Goal: Find specific page/section: Find specific page/section

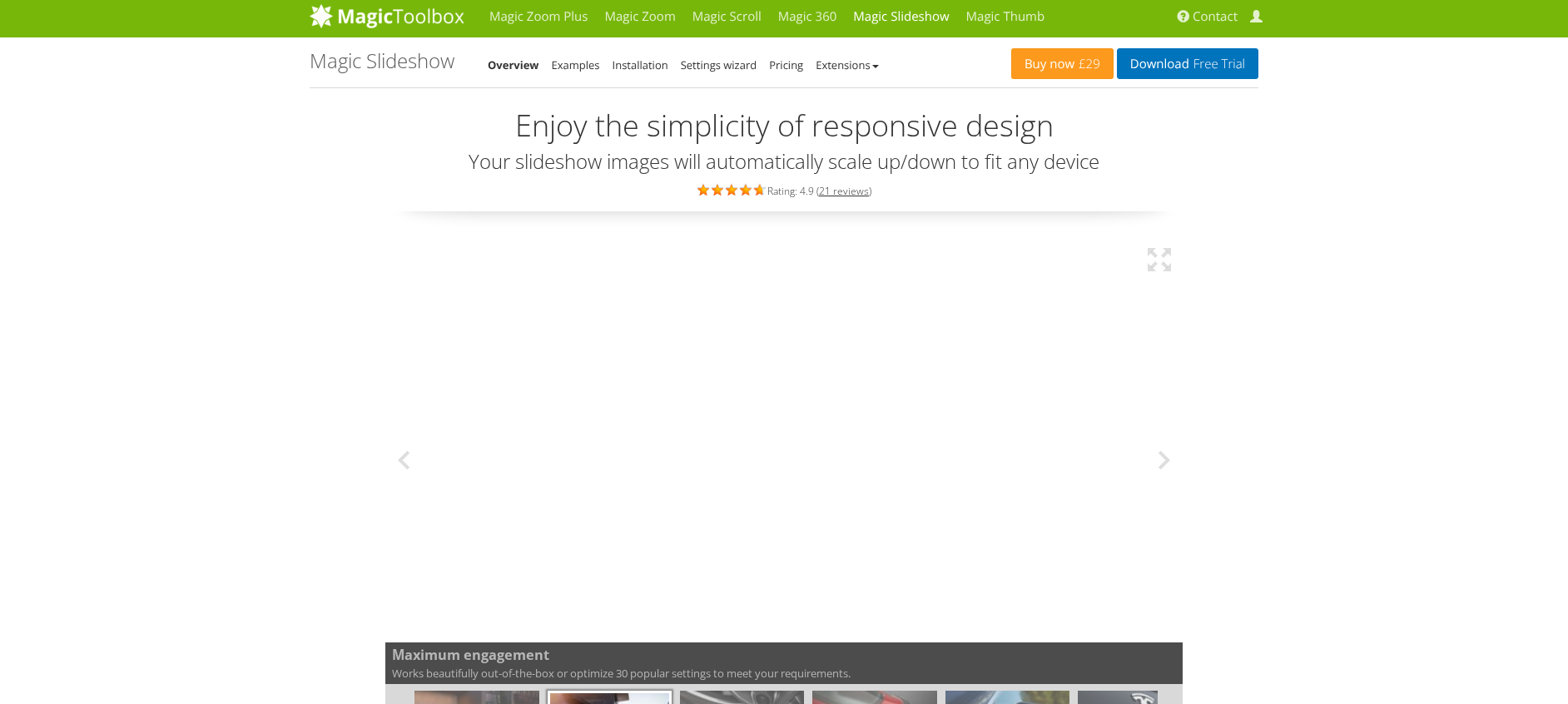
scroll to position [3, 0]
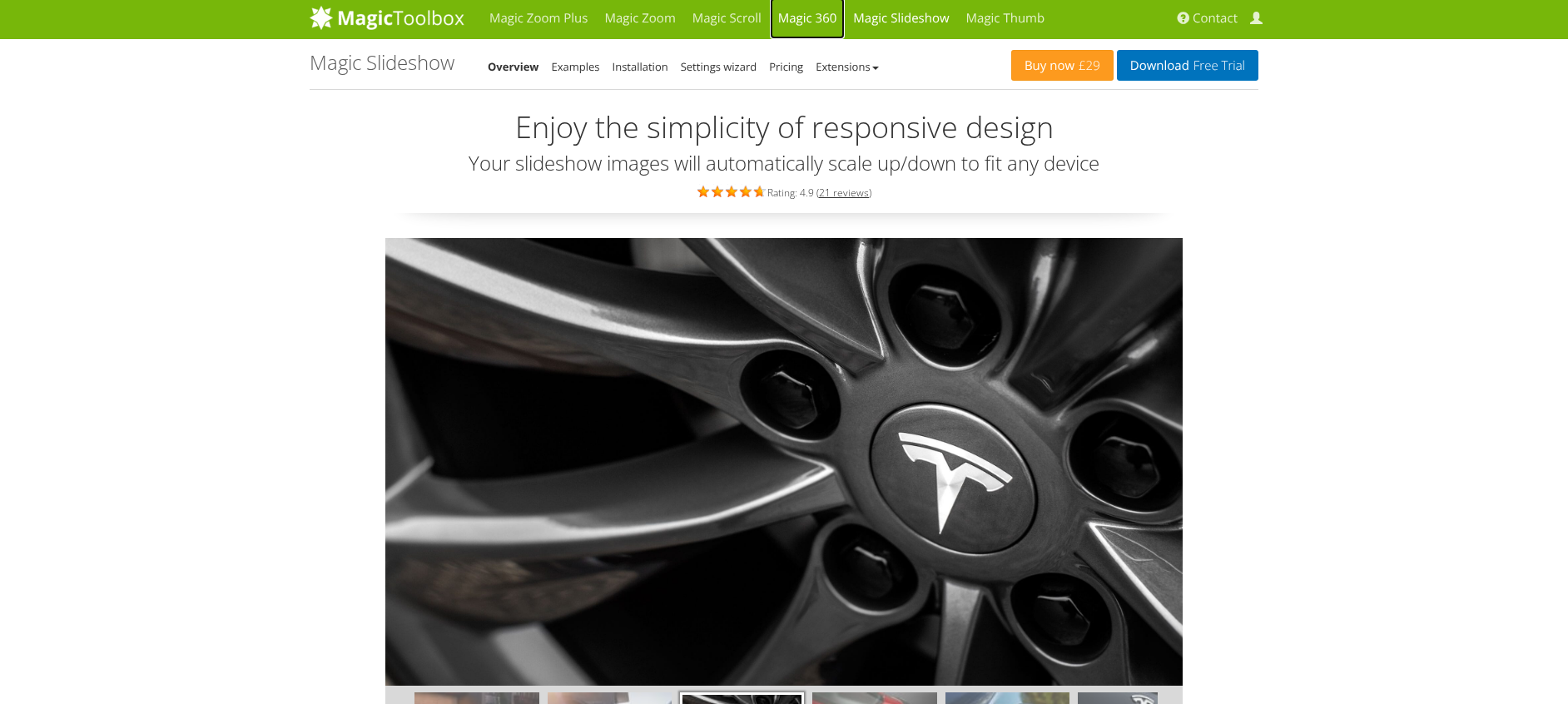
click at [801, 15] on link "Magic 360" at bounding box center [807, 18] width 76 height 42
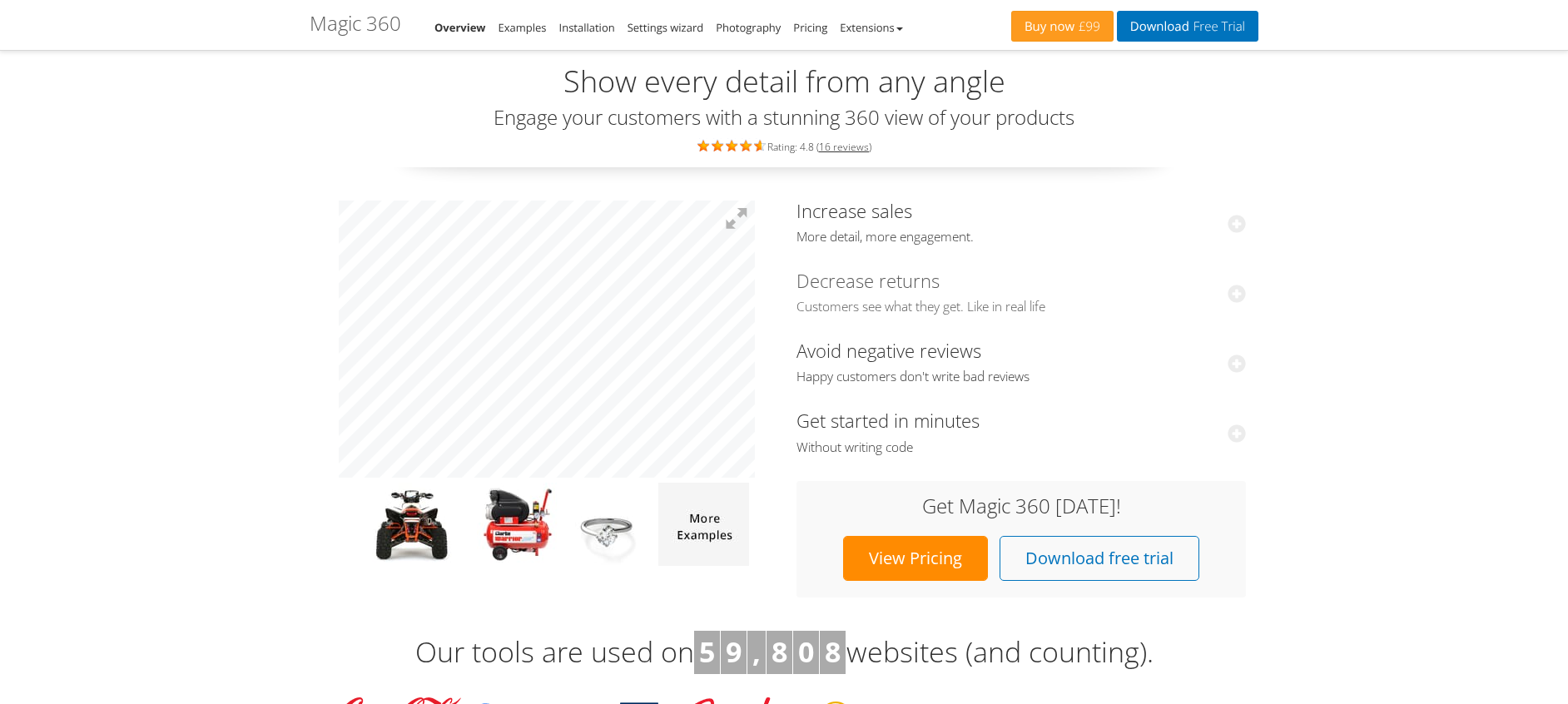
scroll to position [46, 0]
click at [901, 27] on b at bounding box center [899, 29] width 6 height 4
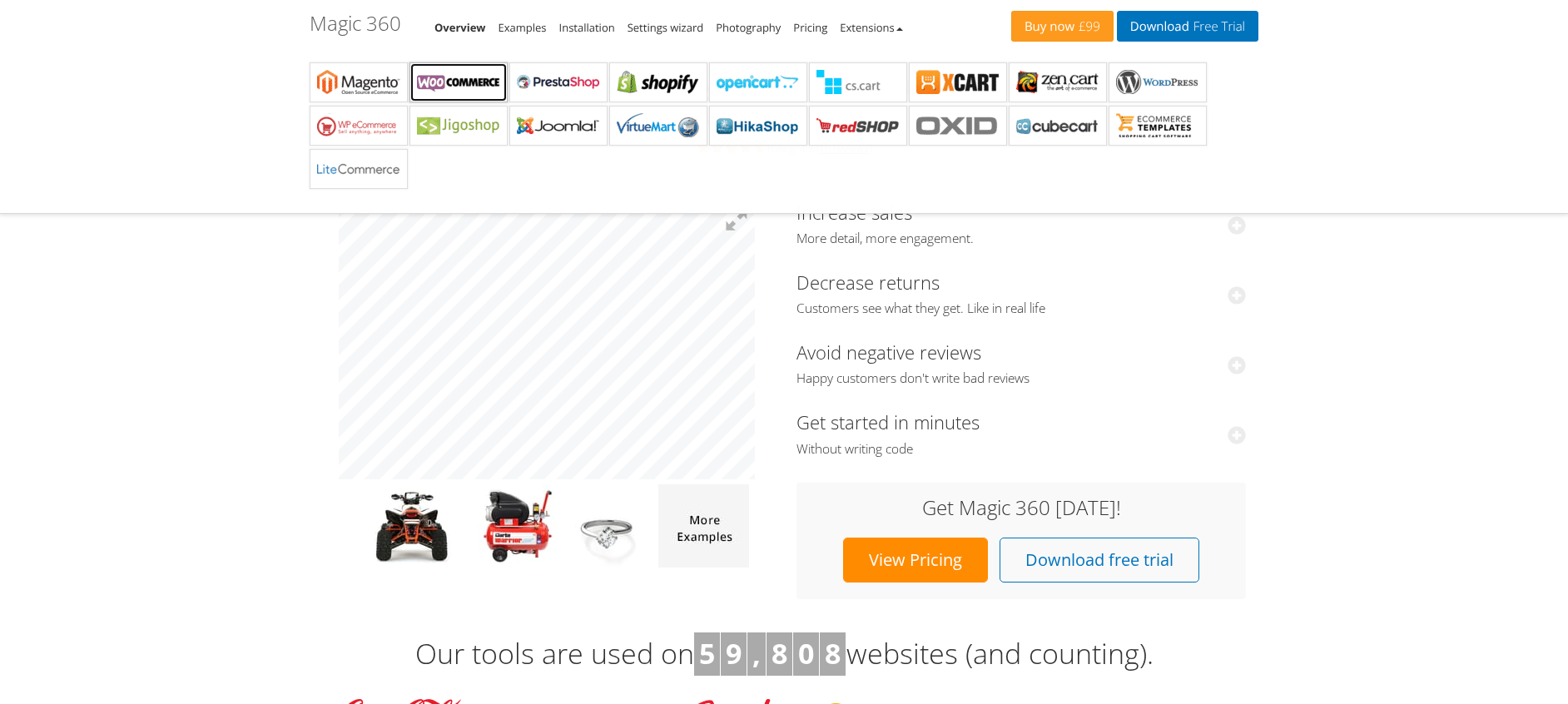
click at [452, 78] on b "Magic 360 for WooCommerce" at bounding box center [458, 82] width 83 height 25
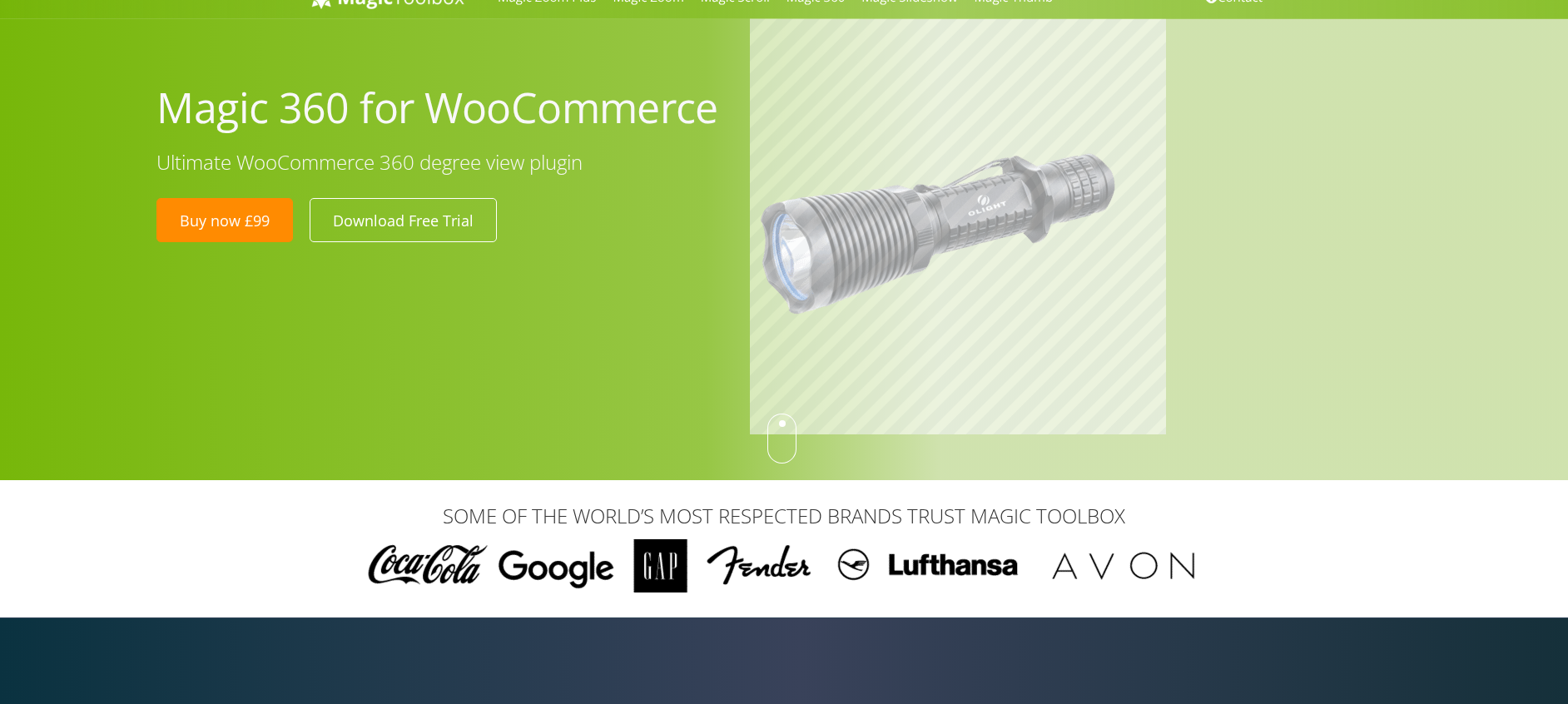
scroll to position [24, 0]
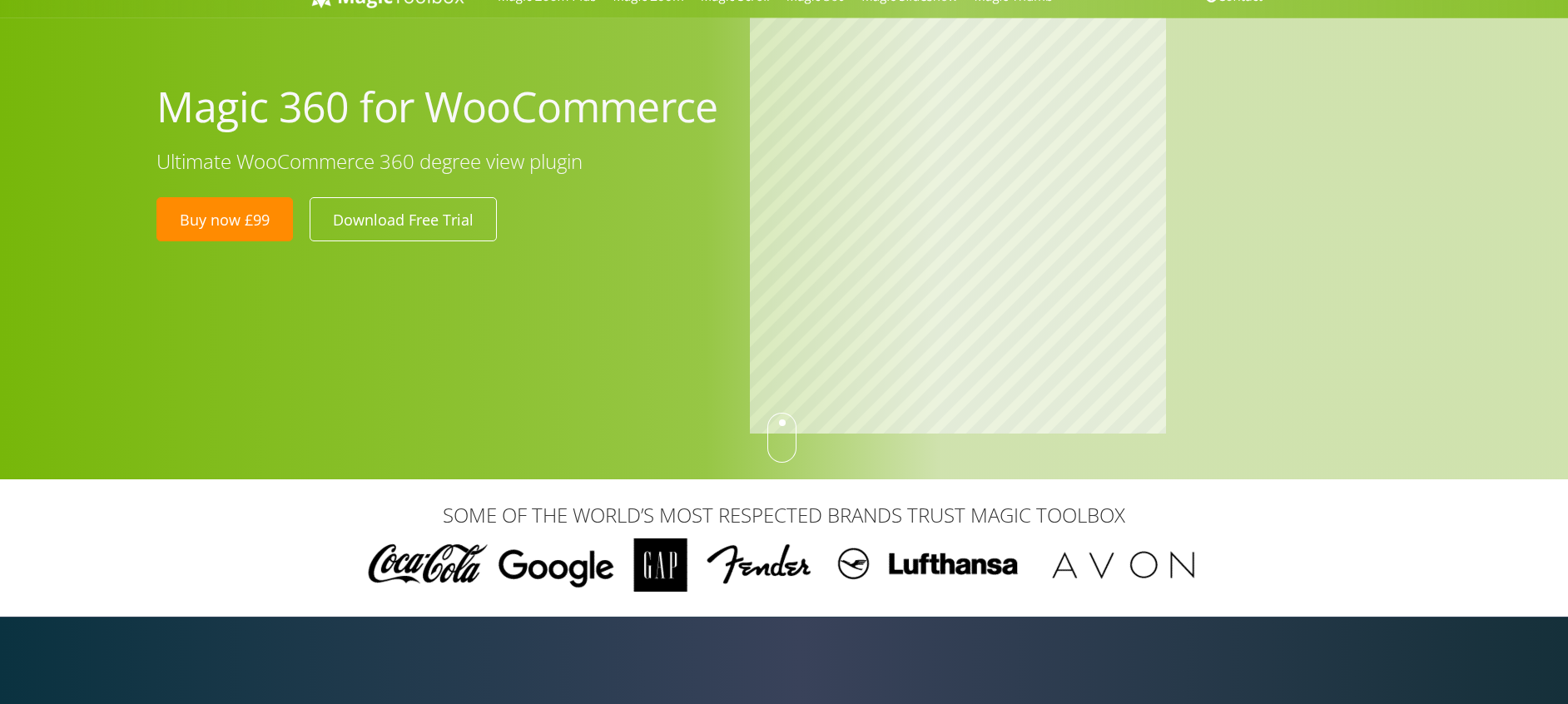
click at [1179, 123] on div at bounding box center [1093, 227] width 711 height 420
click at [340, 132] on div "Magic 360 for WooCommerce Ultimate WooCommerce 360 degree view plugin Buy now £…" at bounding box center [856, 227] width 1424 height 420
